Goal: Task Accomplishment & Management: Complete application form

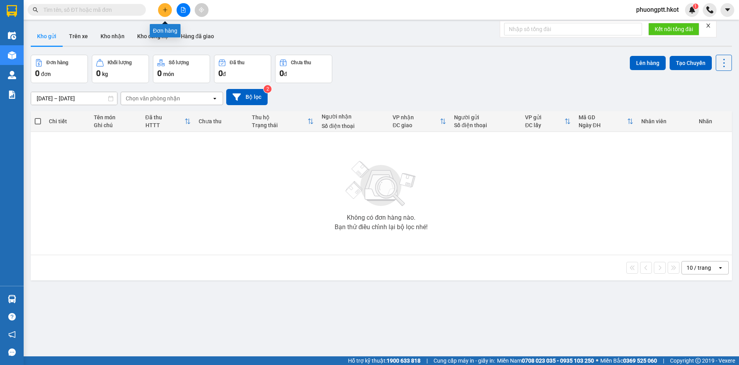
click at [167, 13] on button at bounding box center [165, 10] width 14 height 14
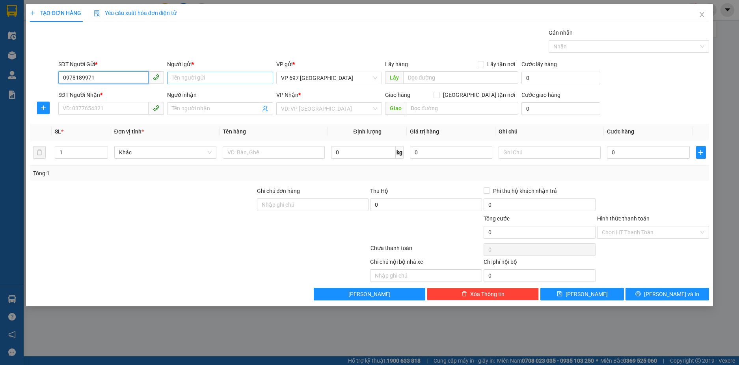
type input "0978189971"
click at [199, 76] on input "Người gửi *" at bounding box center [220, 78] width 106 height 13
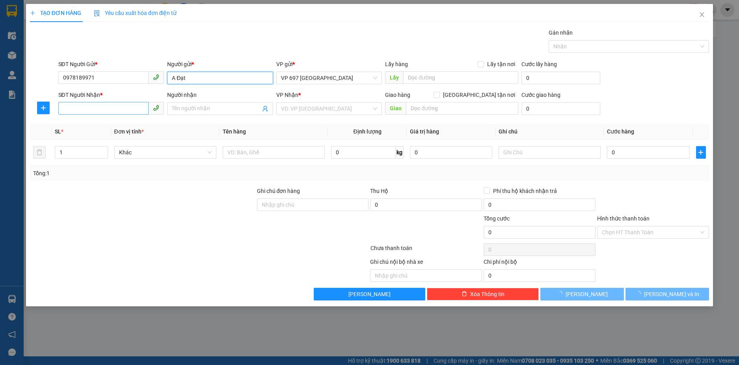
type input "A Đạt"
click at [103, 109] on input "SĐT Người Nhận *" at bounding box center [103, 108] width 91 height 13
type input "0836638689"
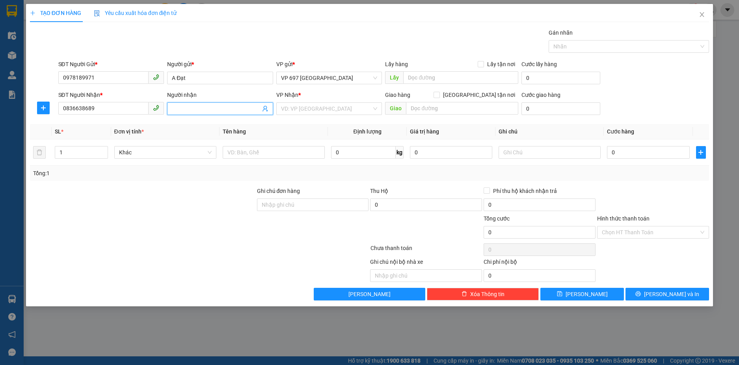
click at [174, 107] on input "Người nhận" at bounding box center [216, 108] width 89 height 9
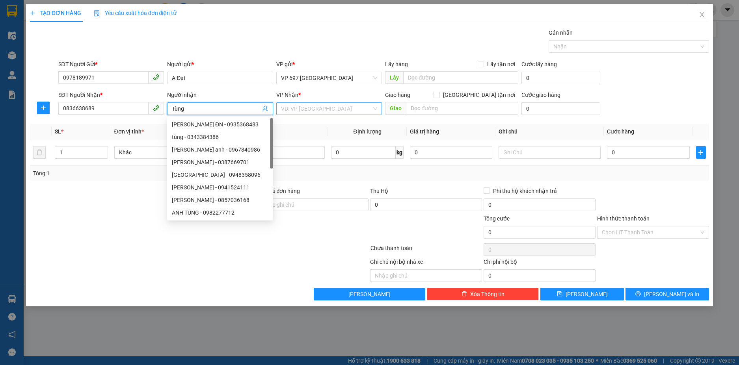
type input "Tùng"
click at [314, 108] on input "search" at bounding box center [326, 109] width 91 height 12
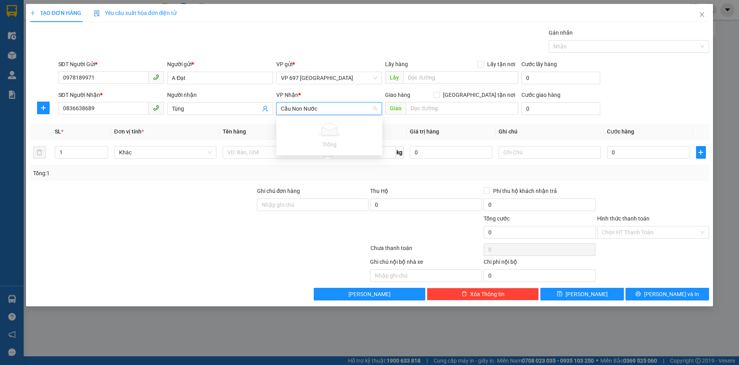
type input "Cầu Non Nước"
click at [157, 172] on div "Tổng: 1" at bounding box center [159, 173] width 252 height 9
click at [243, 154] on input "text" at bounding box center [274, 152] width 102 height 13
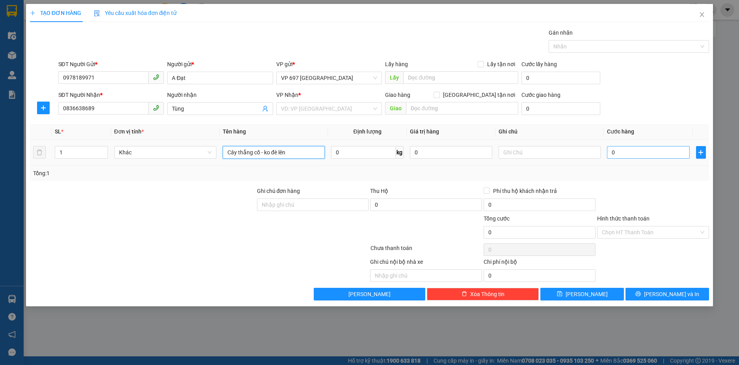
type input "Cây thắng cố - ko đè lên"
click at [641, 148] on input "0" at bounding box center [648, 152] width 82 height 13
type input "7"
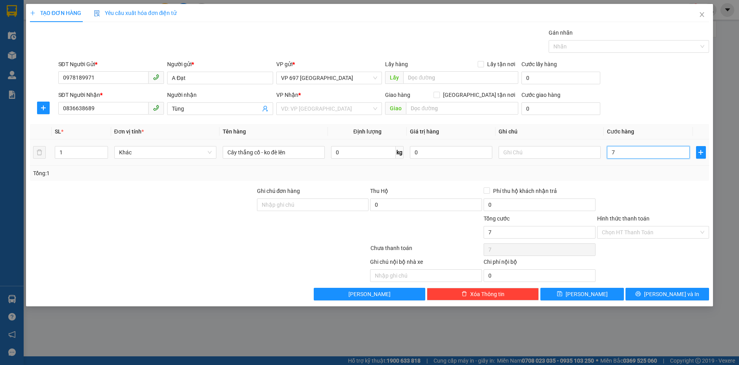
type input "70"
type input "700"
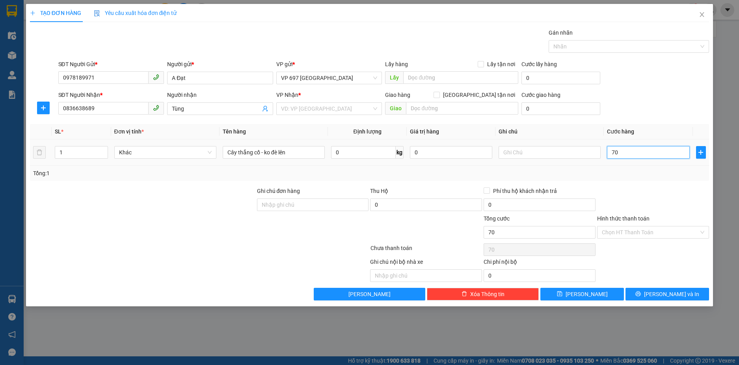
type input "700"
type input "7.000"
type input "70.000"
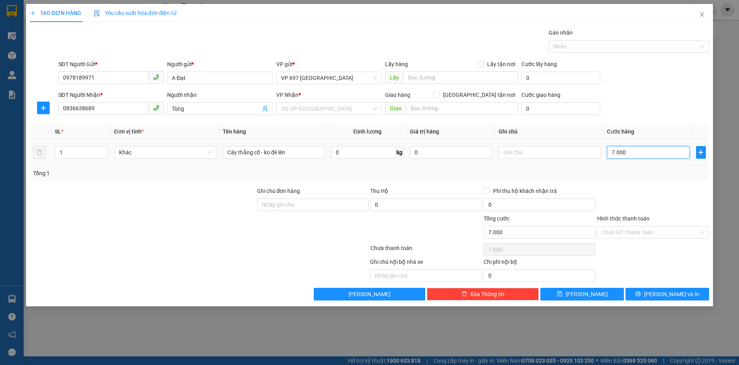
type input "70.000"
click at [663, 295] on span "[PERSON_NAME] và In" at bounding box center [671, 294] width 55 height 9
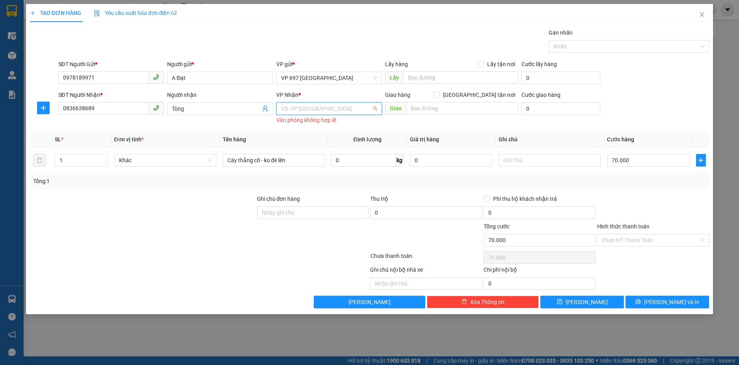
click at [337, 111] on input "search" at bounding box center [326, 109] width 91 height 12
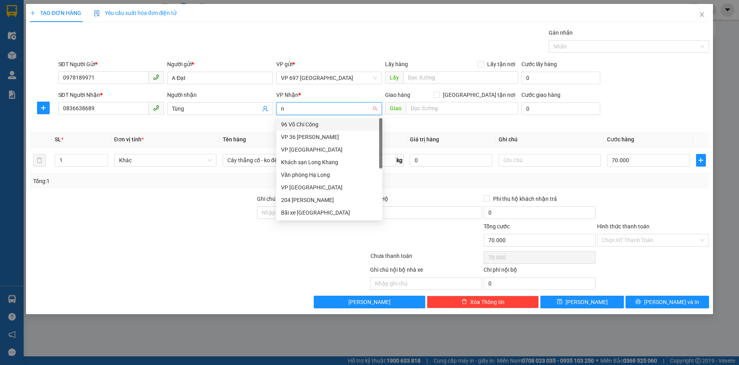
type input "nb"
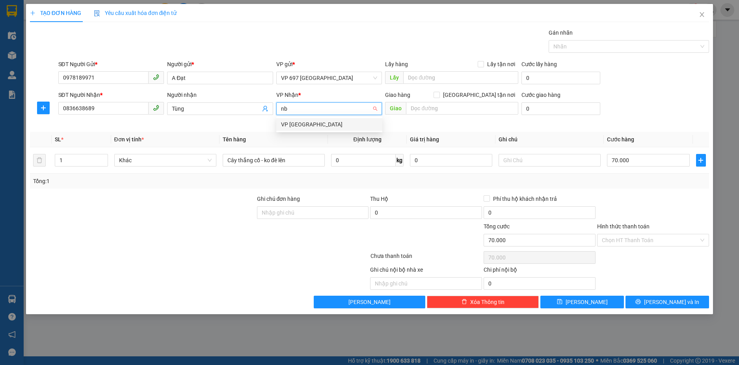
click at [335, 121] on div "VP [GEOGRAPHIC_DATA]" at bounding box center [329, 124] width 97 height 9
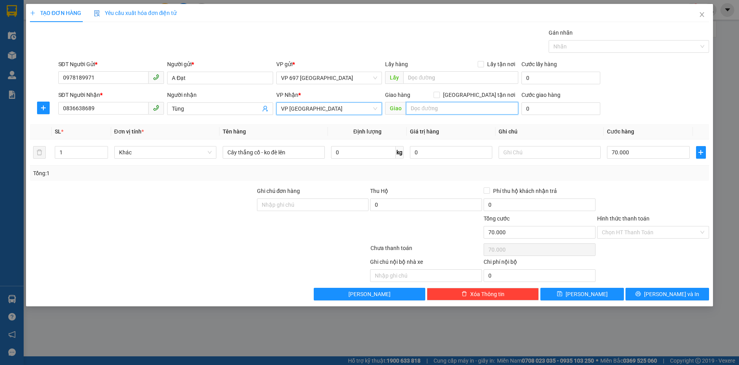
click at [437, 103] on input "text" at bounding box center [462, 108] width 112 height 13
type input "Cầu Non Nước"
click at [669, 294] on span "[PERSON_NAME] và In" at bounding box center [671, 294] width 55 height 9
